Goal: Task Accomplishment & Management: Complete application form

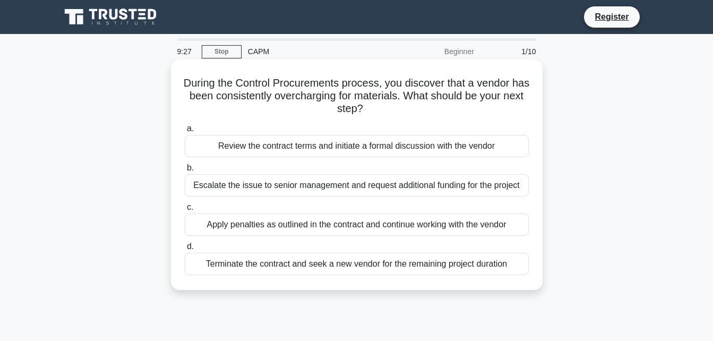
click at [366, 186] on div "Escalate the issue to senior management and request additional funding for the …" at bounding box center [357, 185] width 344 height 22
click at [185, 171] on input "b. Escalate the issue to senior management and request additional funding for t…" at bounding box center [185, 167] width 0 height 7
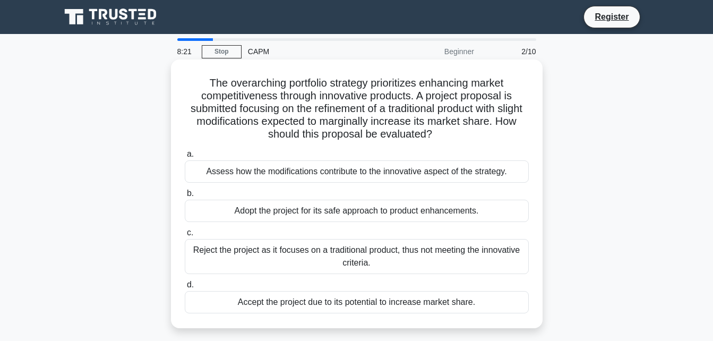
click at [313, 298] on div "Accept the project due to its potential to increase market share." at bounding box center [357, 302] width 344 height 22
click at [185, 288] on input "d. Accept the project due to its potential to increase market share." at bounding box center [185, 284] width 0 height 7
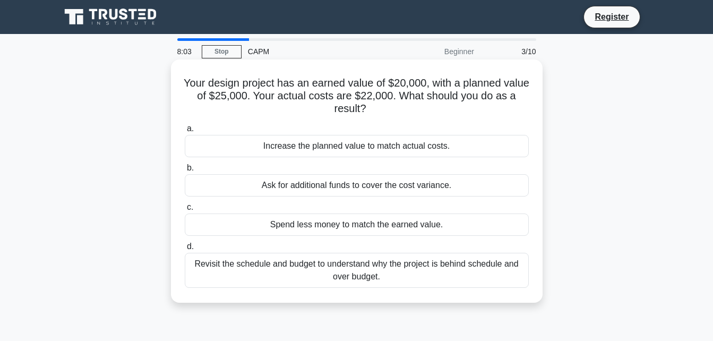
click at [371, 143] on div "Increase the planned value to match actual costs." at bounding box center [357, 146] width 344 height 22
click at [185, 132] on input "a. Increase the planned value to match actual costs." at bounding box center [185, 128] width 0 height 7
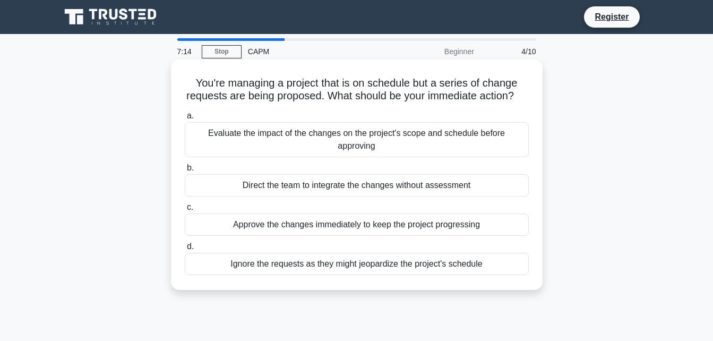
click at [403, 196] on div "Direct the team to integrate the changes without assessment" at bounding box center [357, 185] width 344 height 22
click at [185, 171] on input "b. Direct the team to integrate the changes without assessment" at bounding box center [185, 167] width 0 height 7
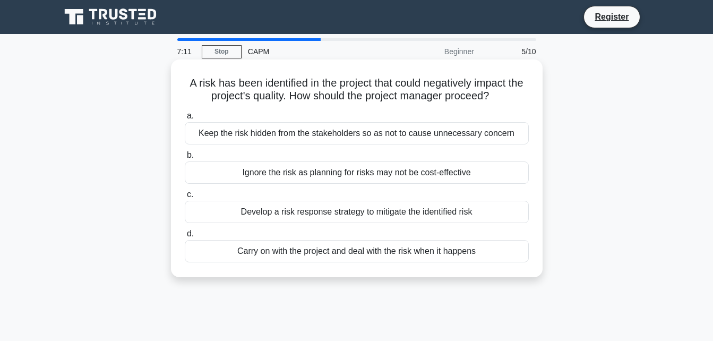
drag, startPoint x: 394, startPoint y: 122, endPoint x: 392, endPoint y: 134, distance: 12.5
click at [392, 134] on label "a. Keep the risk hidden from the stakeholders so as not to cause unnecessary co…" at bounding box center [357, 126] width 344 height 35
click at [392, 134] on div "Keep the risk hidden from the stakeholders so as not to cause unnecessary conce…" at bounding box center [357, 133] width 344 height 22
click at [185, 119] on input "a. Keep the risk hidden from the stakeholders so as not to cause unnecessary co…" at bounding box center [185, 115] width 0 height 7
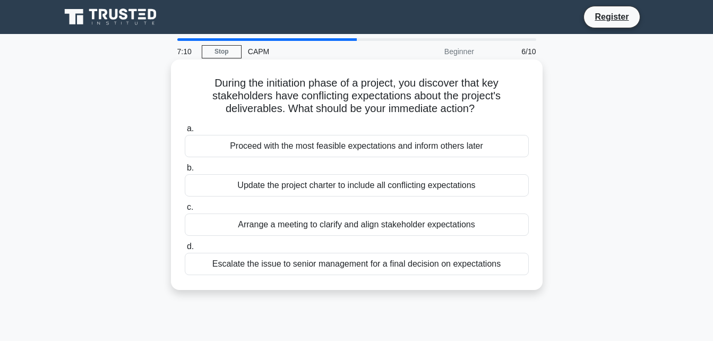
click at [376, 195] on div "Update the project charter to include all conflicting expectations" at bounding box center [357, 185] width 344 height 22
click at [185, 171] on input "b. Update the project charter to include all conflicting expectations" at bounding box center [185, 167] width 0 height 7
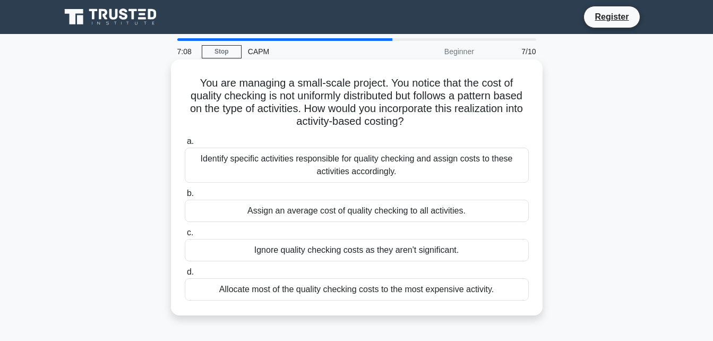
click at [367, 231] on label "c. Ignore quality checking costs as they aren't significant." at bounding box center [357, 243] width 344 height 35
click at [185, 231] on input "c. Ignore quality checking costs as they aren't significant." at bounding box center [185, 232] width 0 height 7
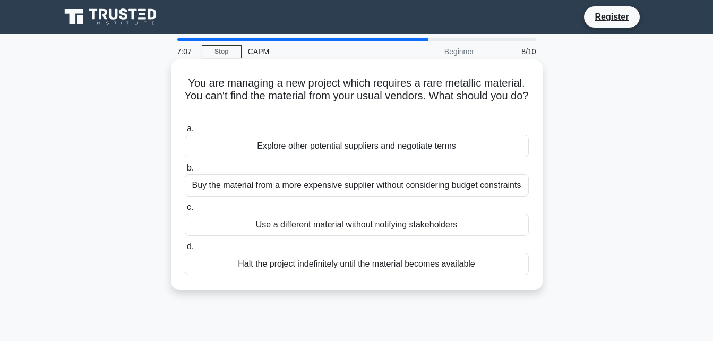
click at [370, 222] on div "Use a different material without notifying stakeholders" at bounding box center [357, 224] width 344 height 22
click at [185, 211] on input "c. Use a different material without notifying stakeholders" at bounding box center [185, 207] width 0 height 7
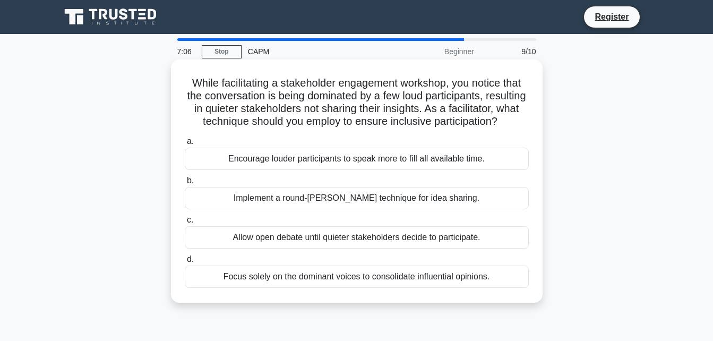
click at [368, 170] on div "Encourage louder participants to speak more to fill all available time." at bounding box center [357, 159] width 344 height 22
click at [185, 145] on input "a. Encourage louder participants to speak more to fill all available time." at bounding box center [185, 141] width 0 height 7
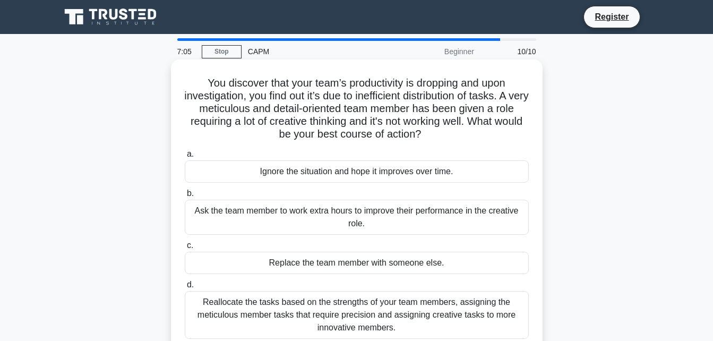
click at [367, 219] on div "Ask the team member to work extra hours to improve their performance in the cre…" at bounding box center [357, 217] width 344 height 35
click at [185, 197] on input "b. Ask the team member to work extra hours to improve their performance in the …" at bounding box center [185, 193] width 0 height 7
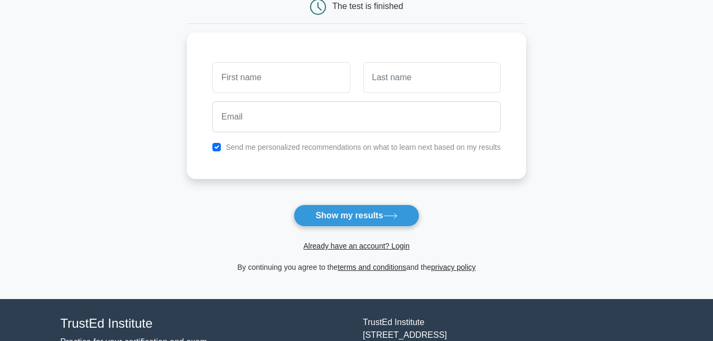
scroll to position [119, 0]
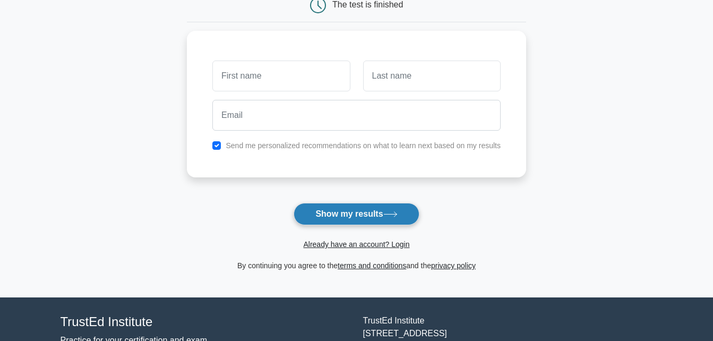
drag, startPoint x: 393, startPoint y: 202, endPoint x: 387, endPoint y: 225, distance: 23.7
click at [387, 225] on form "Wait, there is more! Continue to see your result The test is finished and the" at bounding box center [356, 106] width 339 height 331
click at [387, 225] on button "Show my results" at bounding box center [355, 214] width 125 height 22
